Goal: Obtain resource: Obtain resource

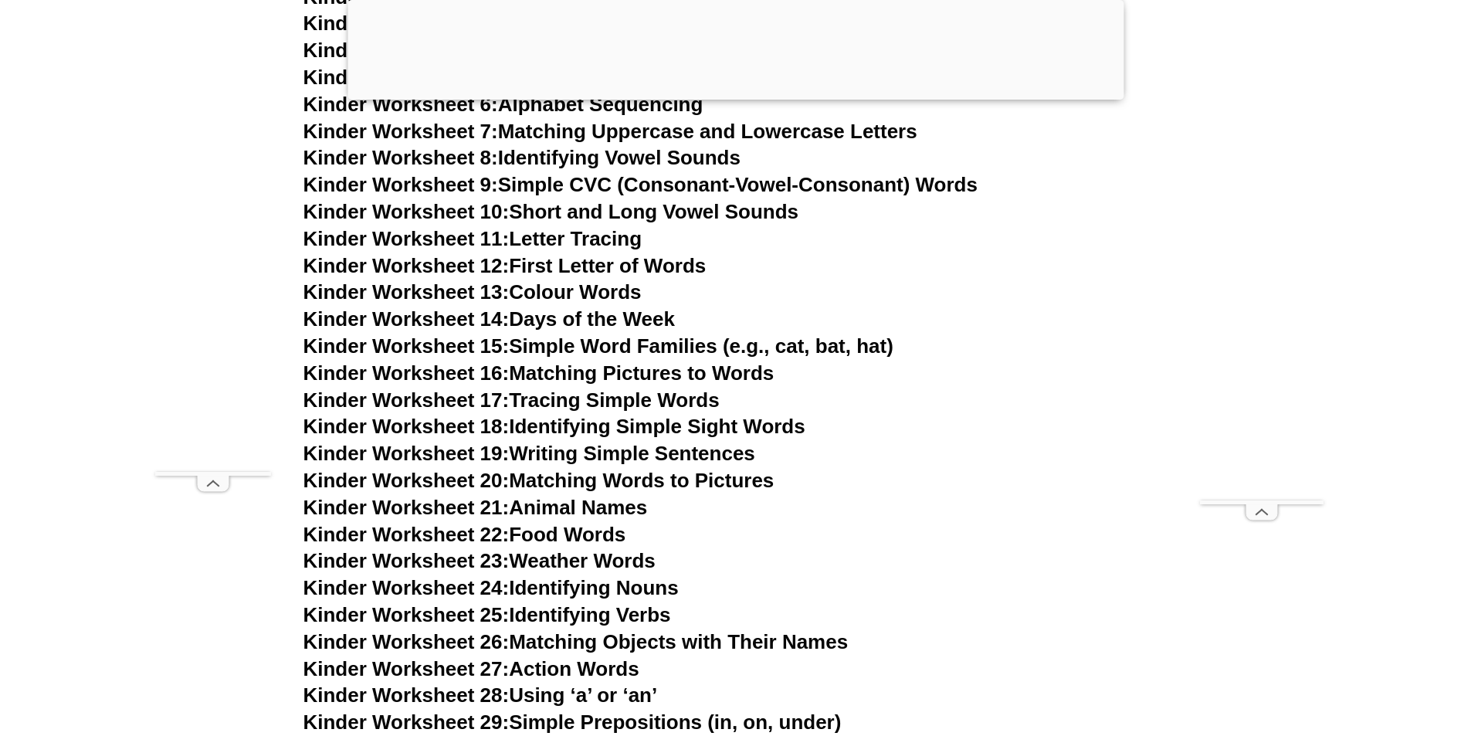
scroll to position [770, 0]
